Goal: Find specific page/section: Find specific page/section

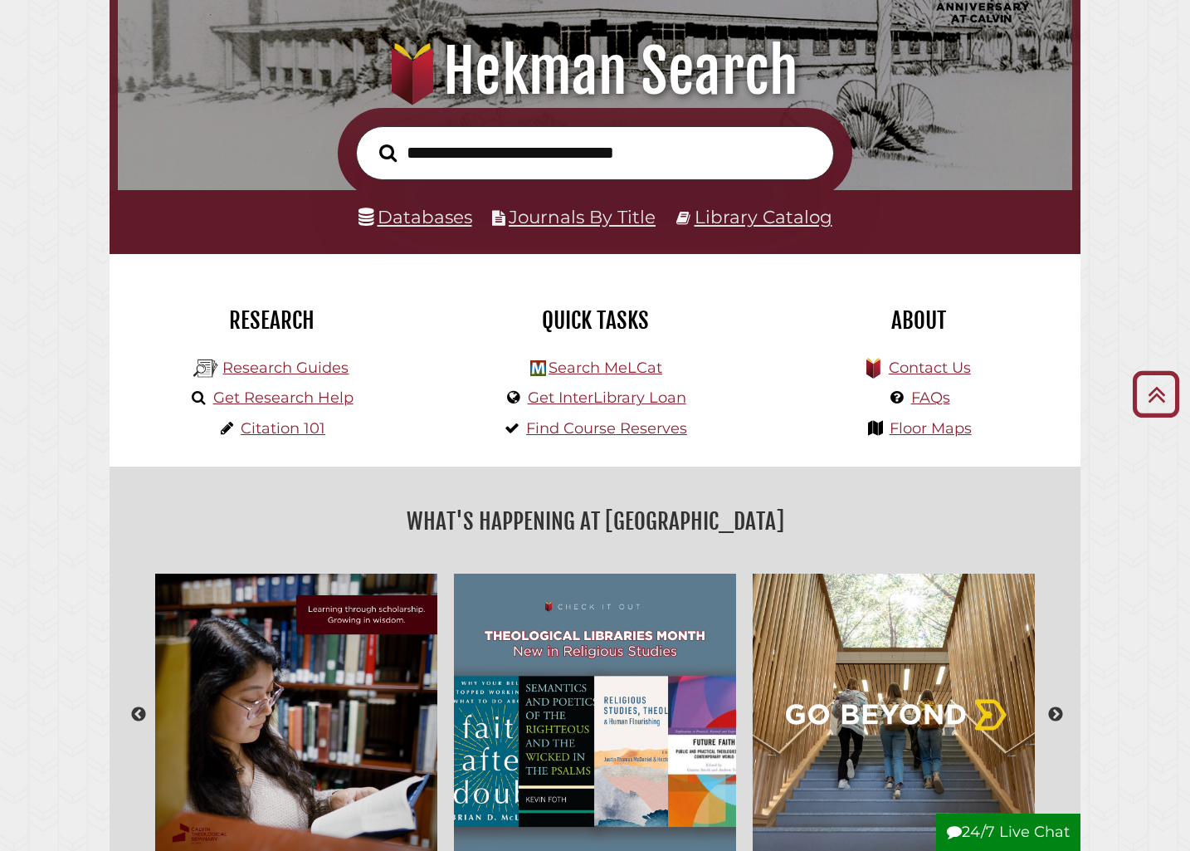
scroll to position [63, 0]
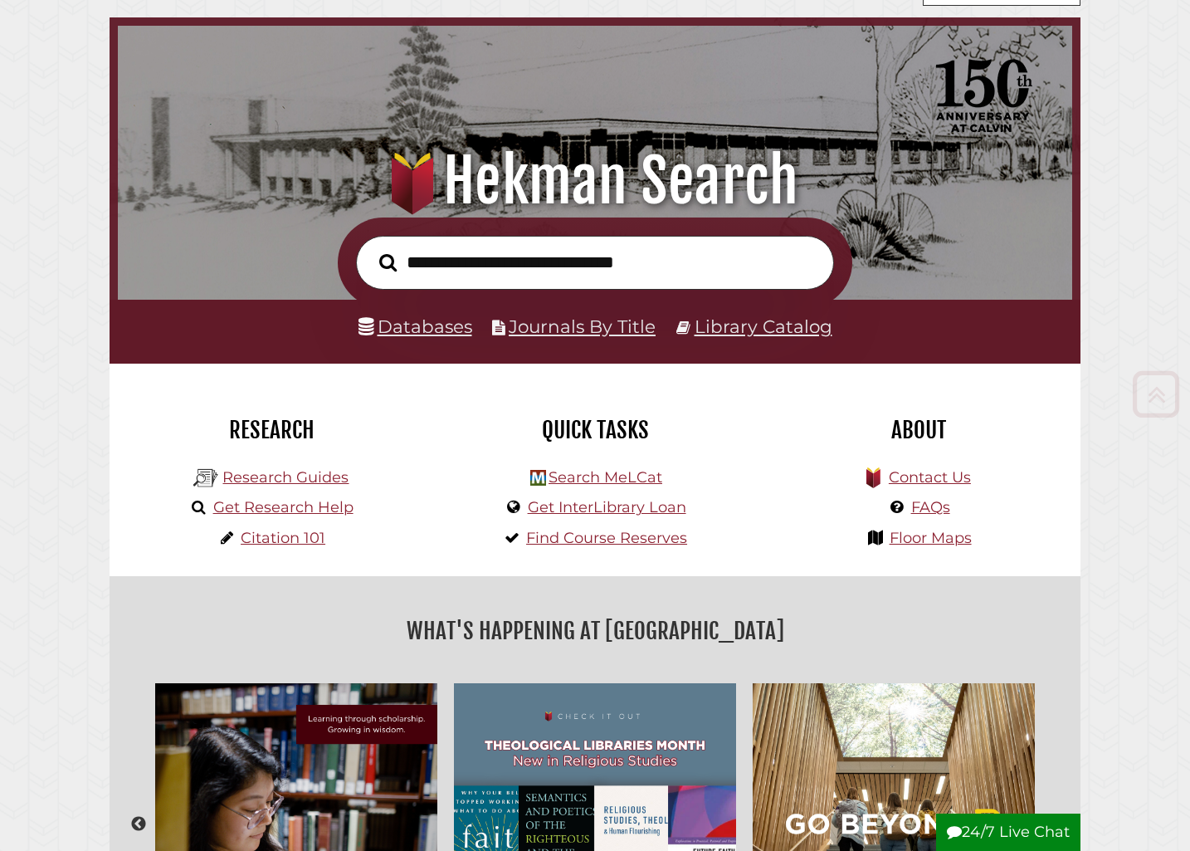
click at [556, 273] on input "text" at bounding box center [595, 263] width 478 height 54
type input "***"
click at [371, 249] on button "Search" at bounding box center [388, 262] width 34 height 27
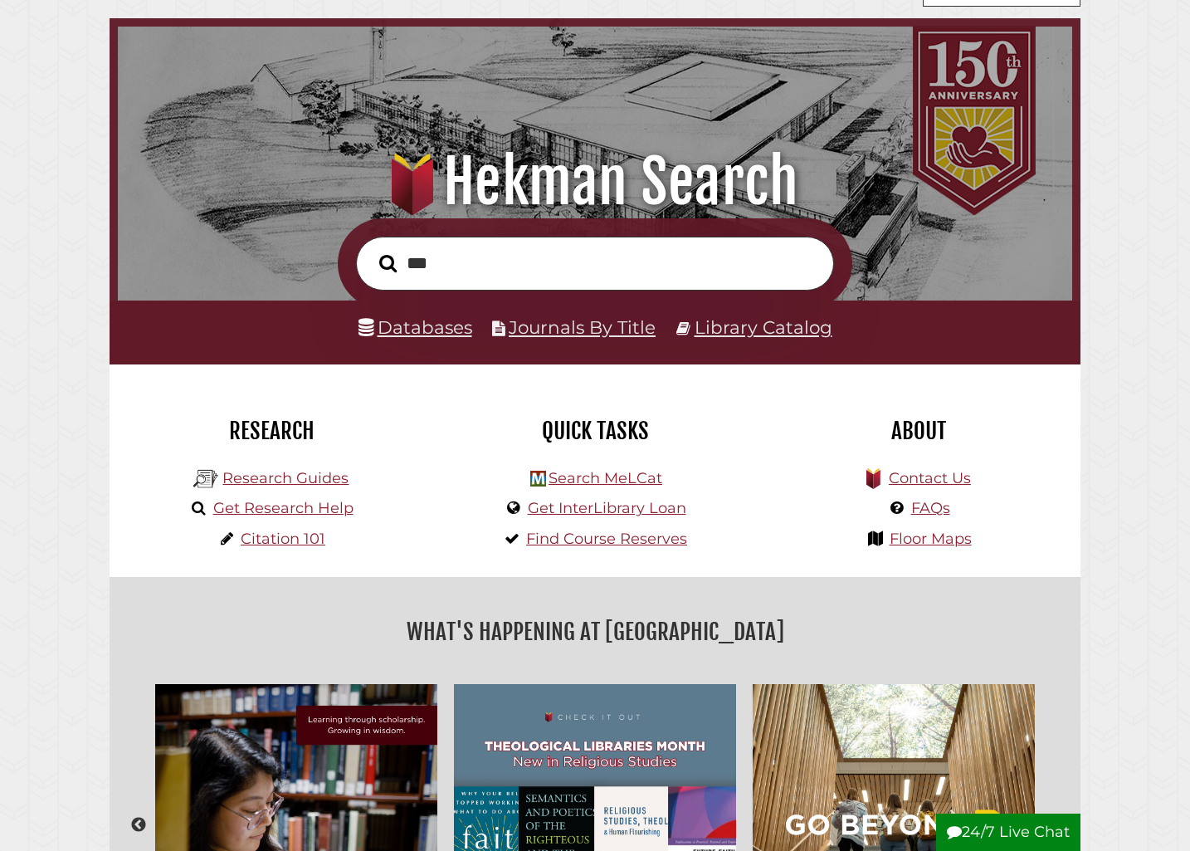
scroll to position [315, 946]
click at [433, 331] on link "Databases" at bounding box center [416, 327] width 114 height 22
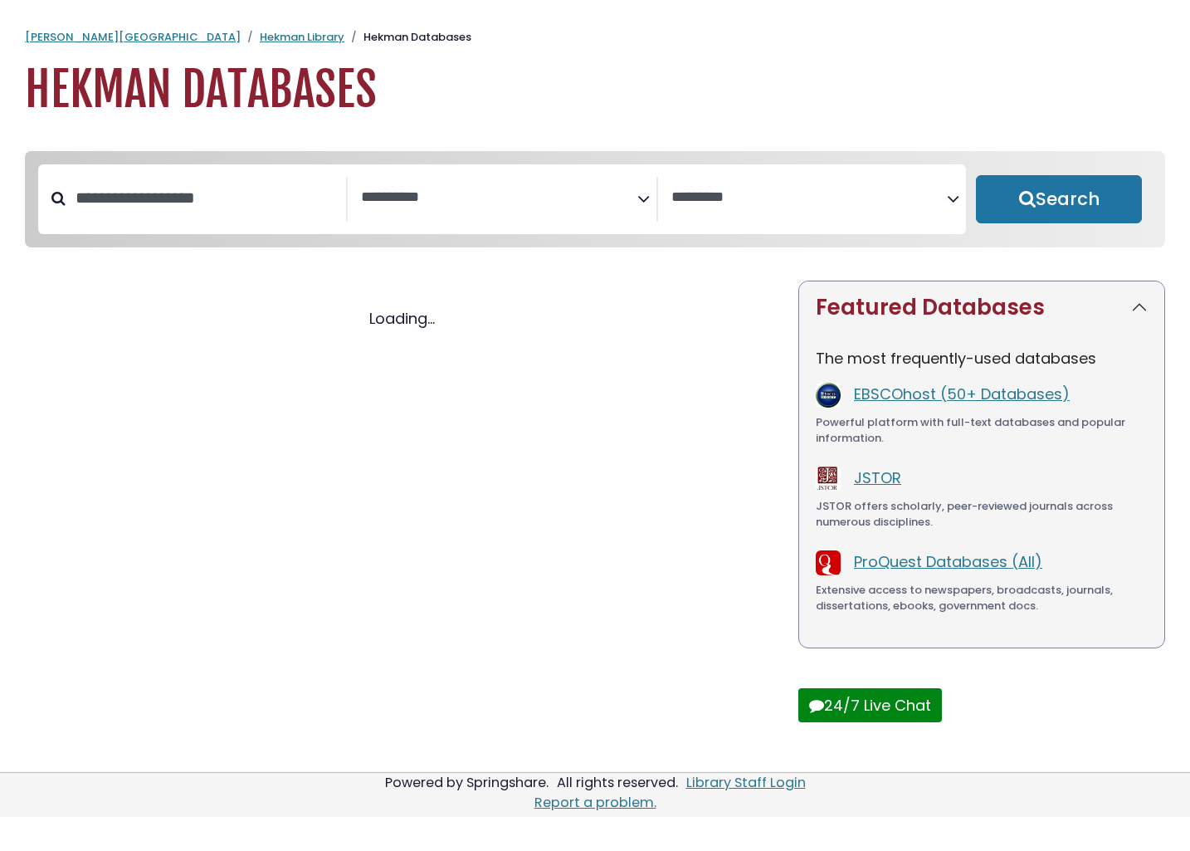
select select "Database Subject Filter"
select select "Database Vendors Filter"
select select "Database Subject Filter"
select select "Database Vendors Filter"
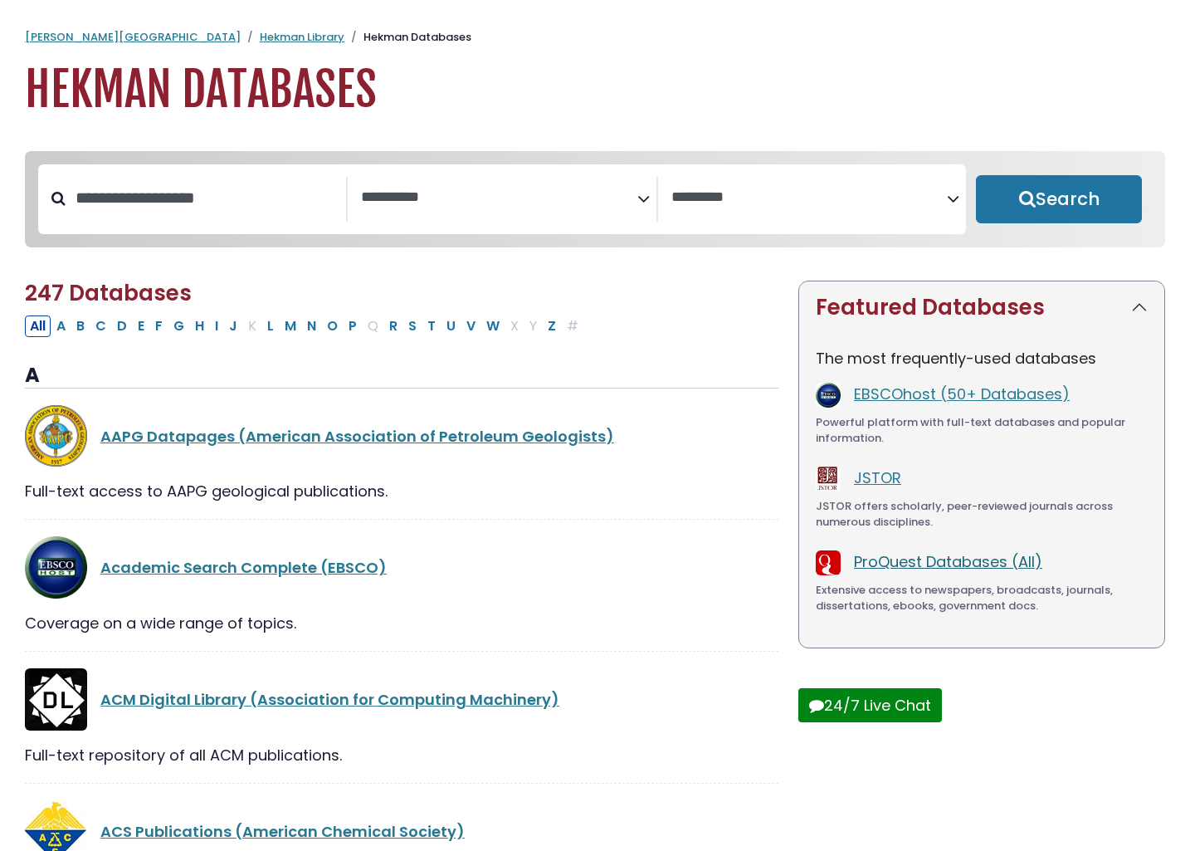
click at [899, 564] on link "ProQuest Databases (All)" at bounding box center [948, 561] width 188 height 21
